Goal: Information Seeking & Learning: Learn about a topic

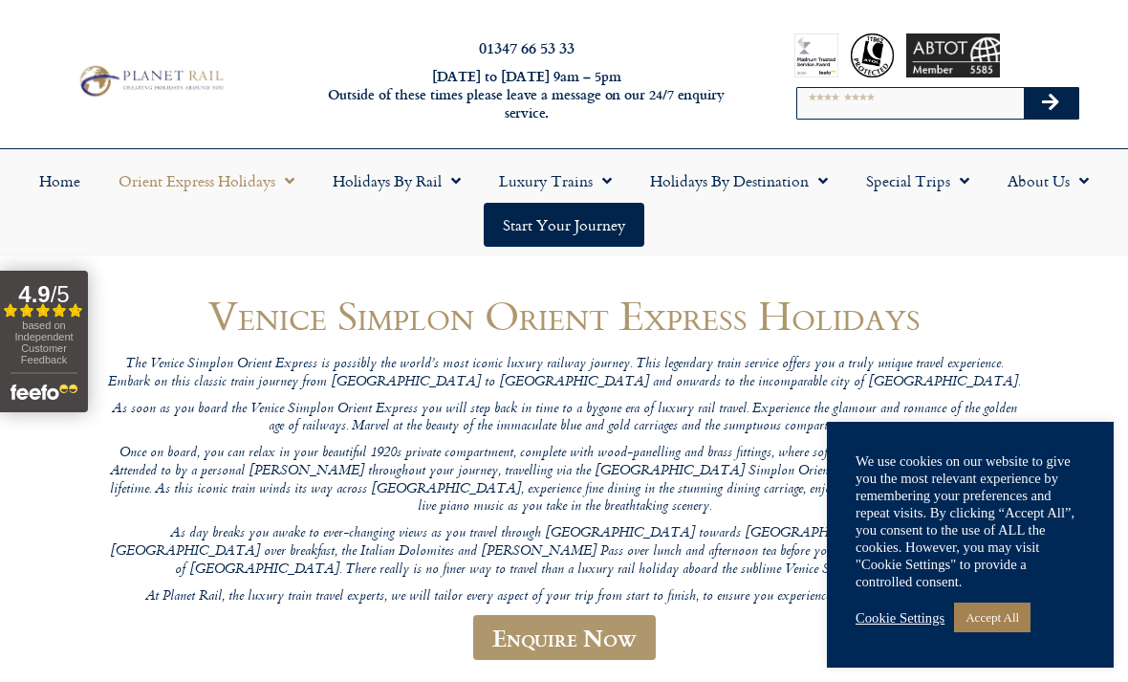
click at [991, 612] on link "Accept All" at bounding box center [992, 617] width 76 height 30
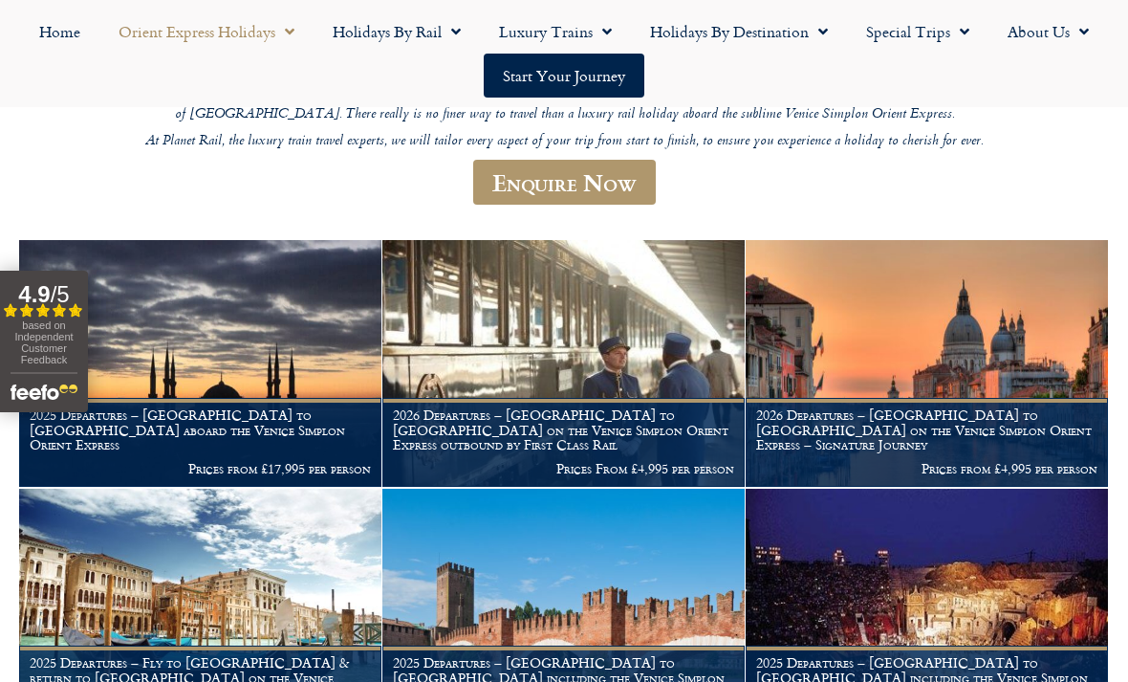
scroll to position [451, 0]
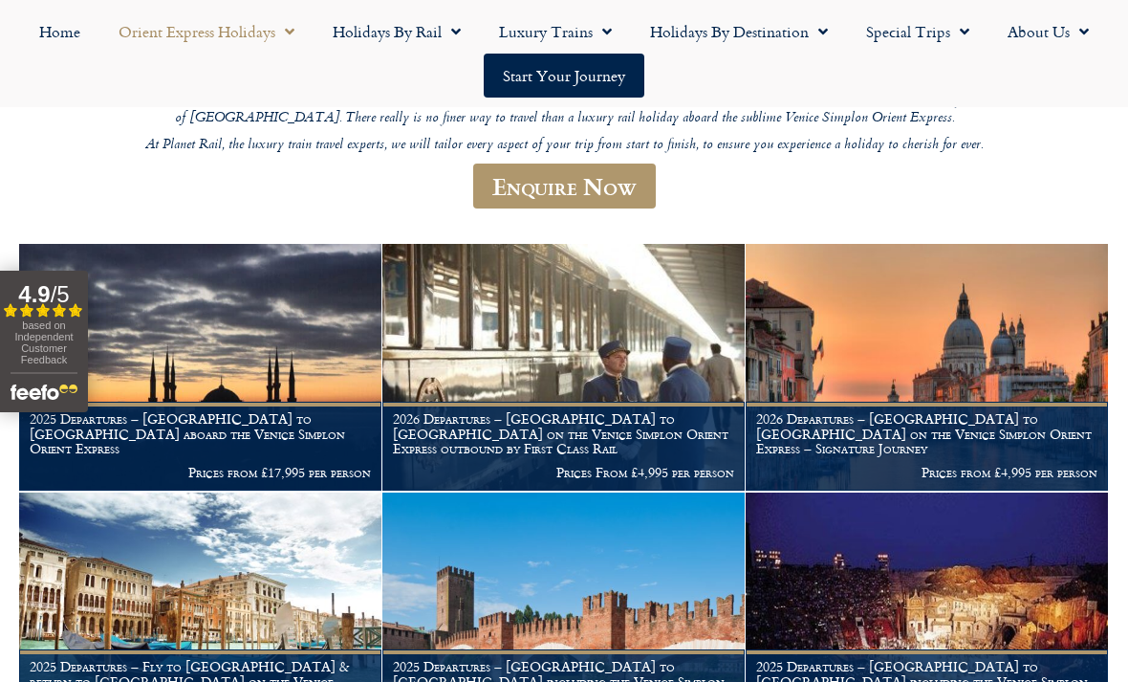
click at [895, 411] on h1 "2026 Departures – [GEOGRAPHIC_DATA] to [GEOGRAPHIC_DATA] on the Venice Simplon …" at bounding box center [926, 433] width 341 height 45
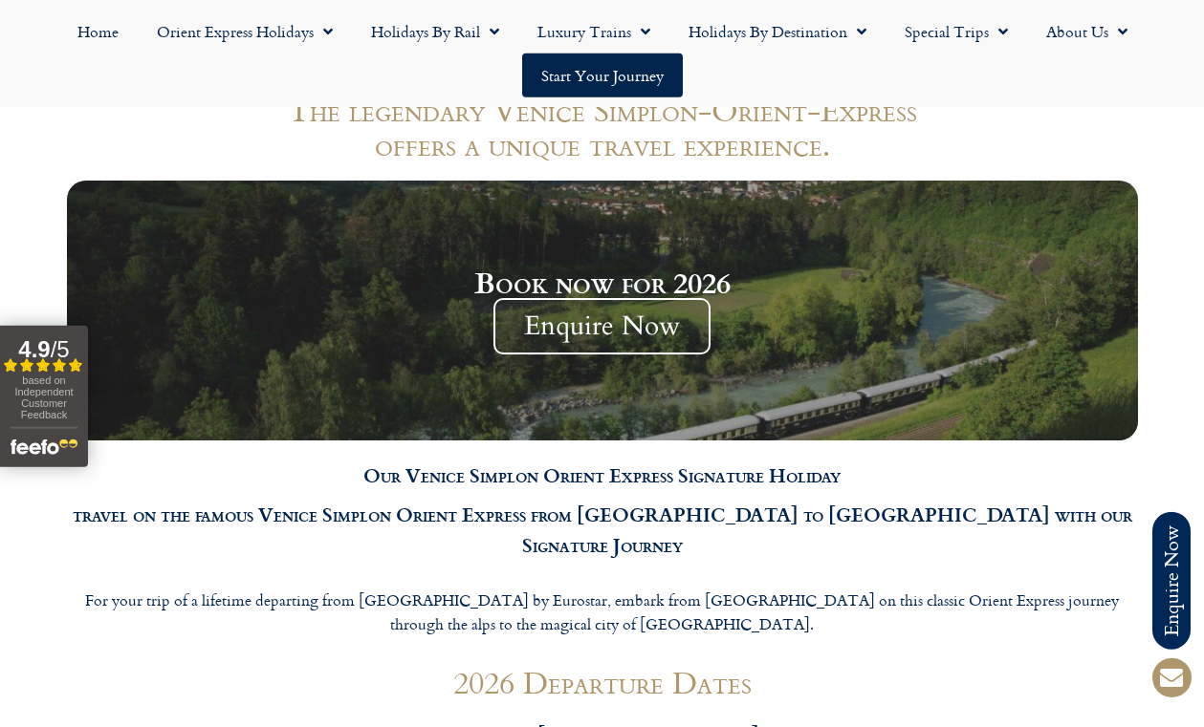
scroll to position [1716, 0]
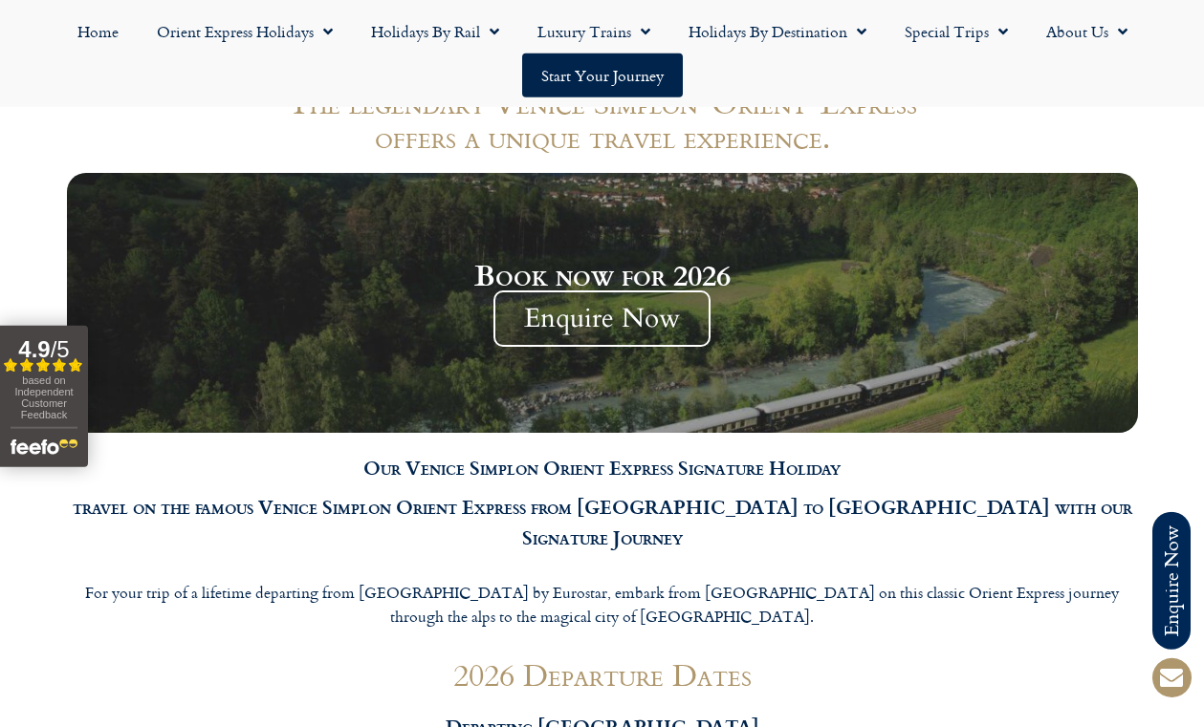
click at [873, 581] on p "For your trip of a lifetime departing from London by Eurostar, embark from Pari…" at bounding box center [602, 605] width 1071 height 49
click at [1074, 648] on div "2026 Departure Dates Departing London" at bounding box center [602, 704] width 1090 height 112
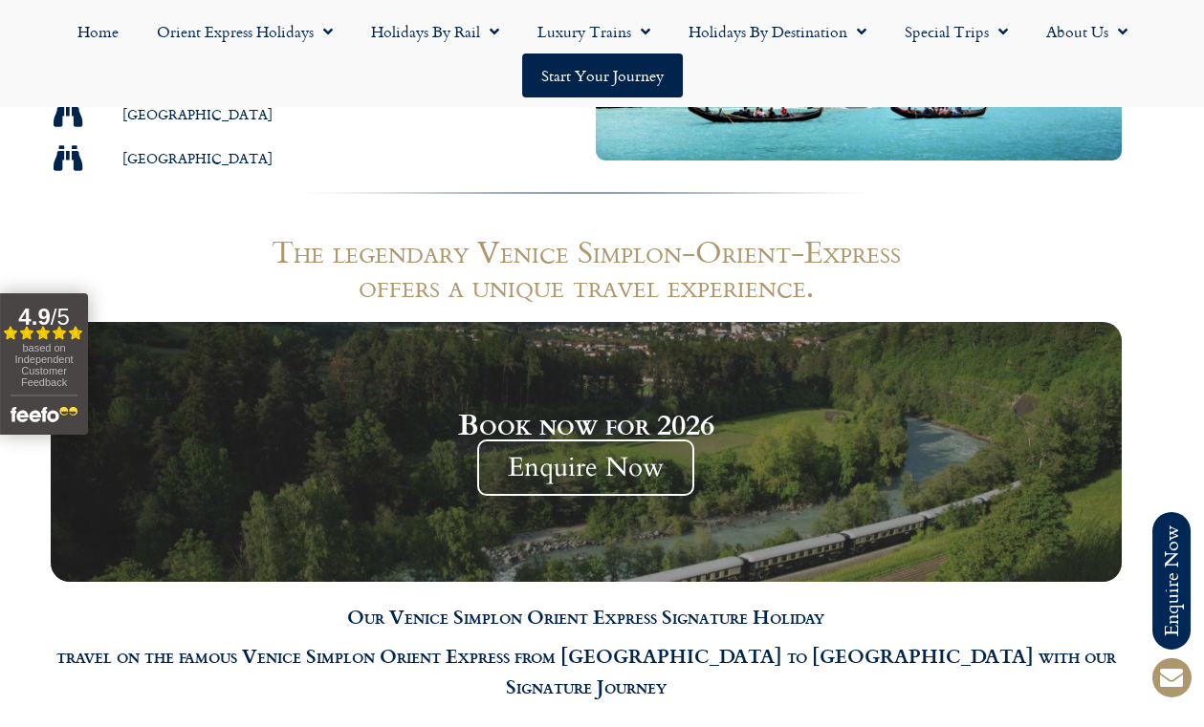
scroll to position [1532, 16]
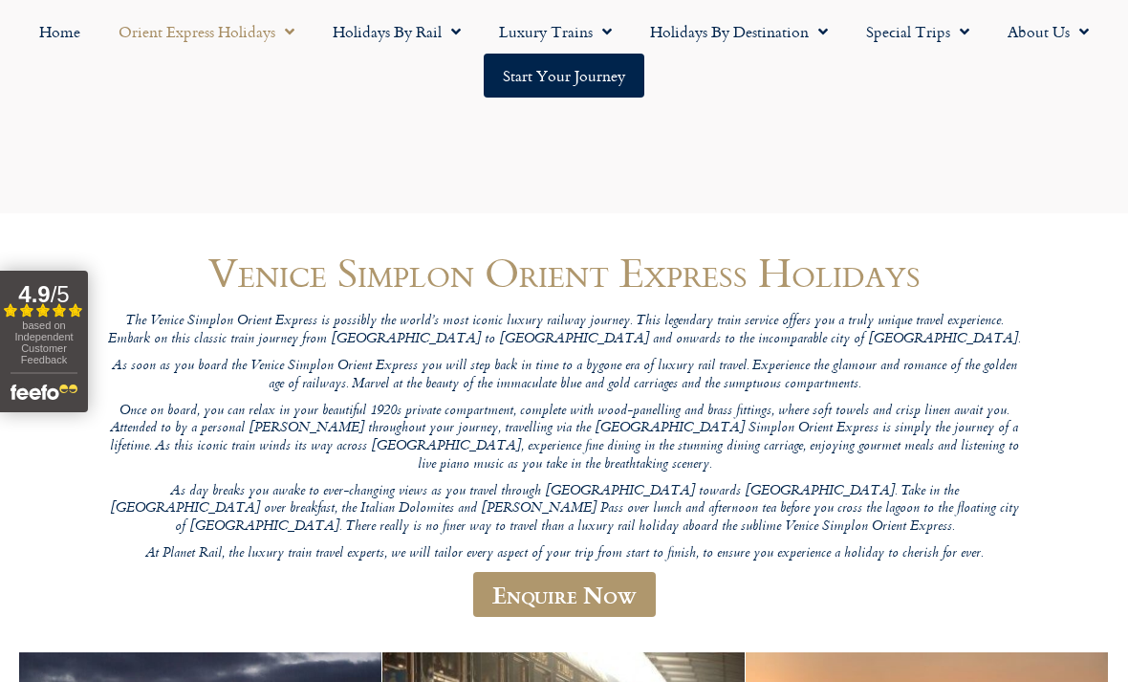
scroll to position [451, 0]
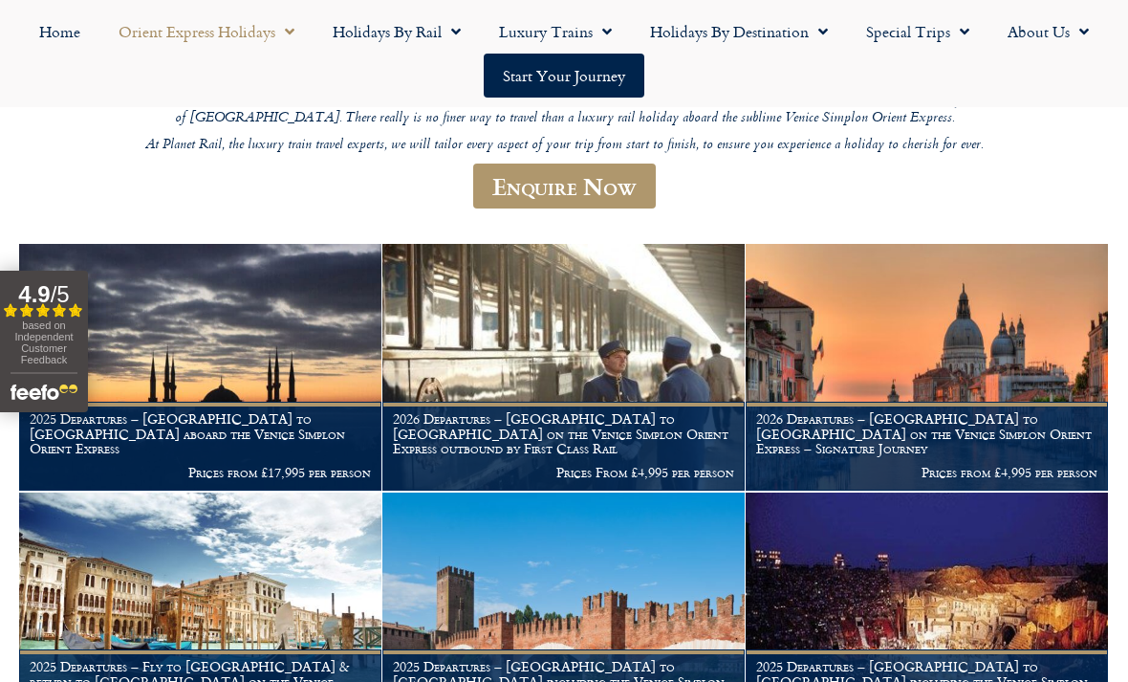
click at [631, 411] on h1 "2026 Departures – [GEOGRAPHIC_DATA] to [GEOGRAPHIC_DATA] on the Venice Simplon …" at bounding box center [563, 433] width 341 height 45
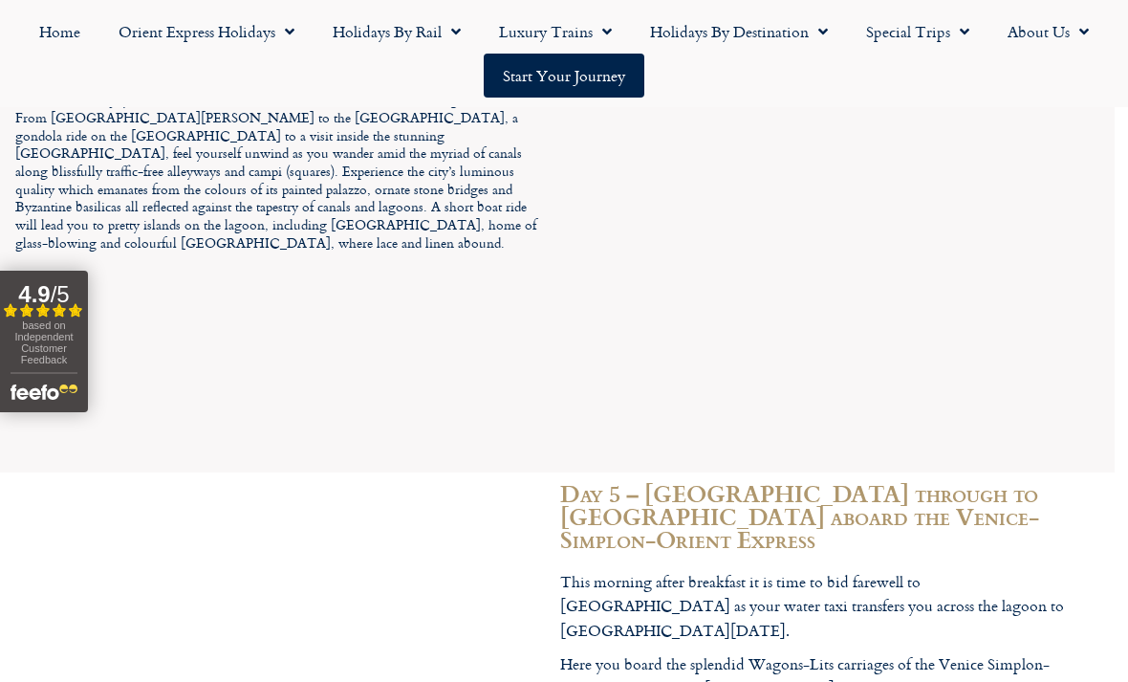
scroll to position [4088, 13]
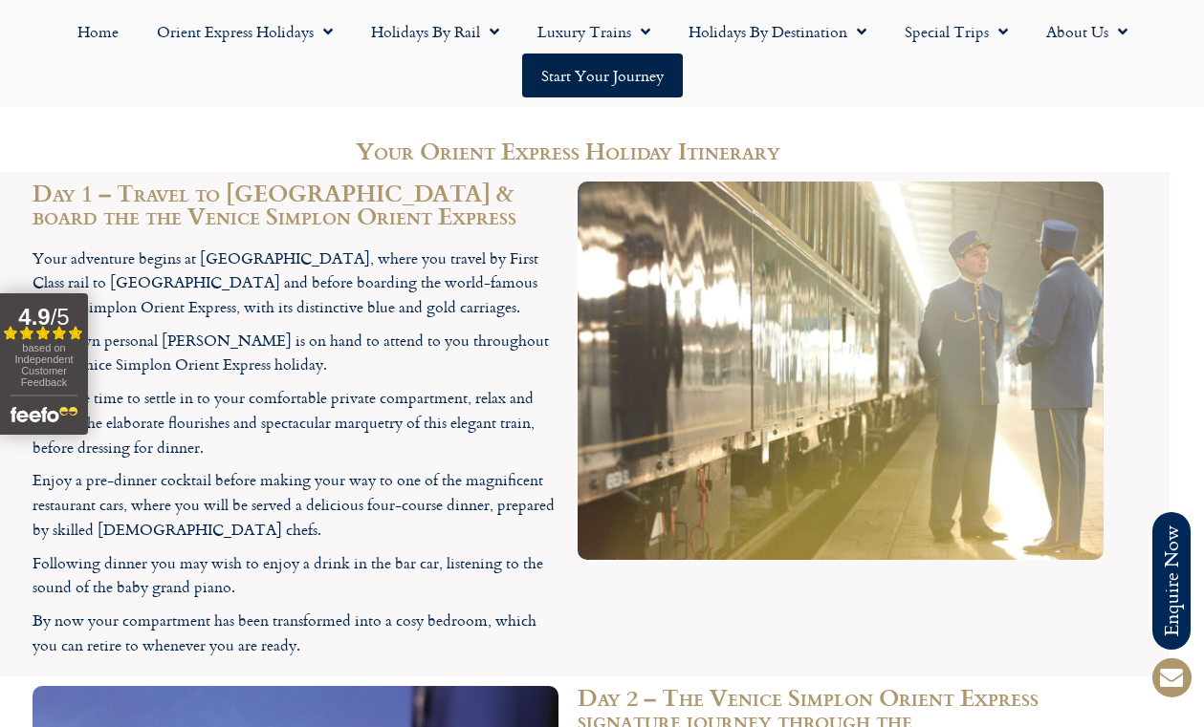
scroll to position [3006, 33]
